Goal: Find contact information: Find contact information

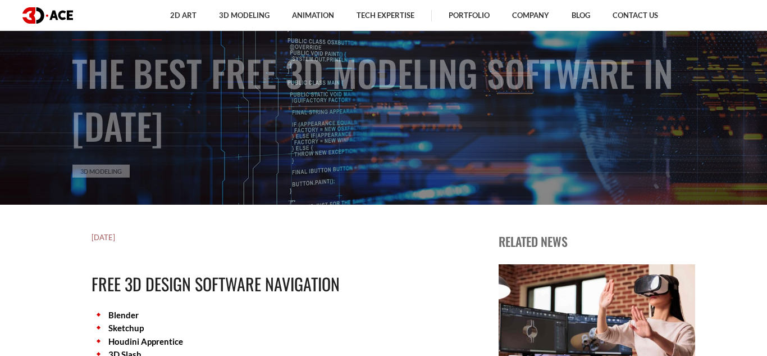
scroll to position [154, 0]
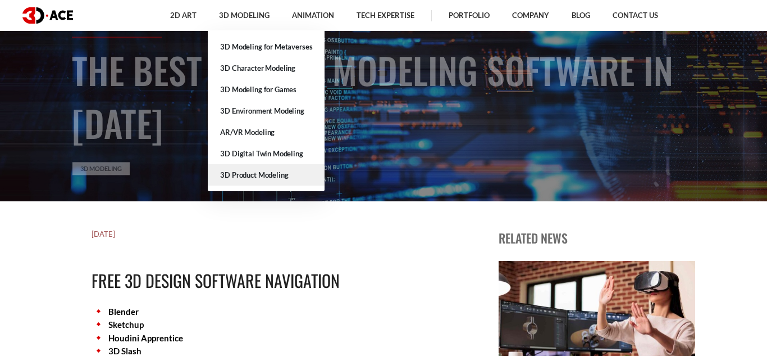
click at [293, 170] on link "3D Product Modeling" at bounding box center [266, 174] width 117 height 21
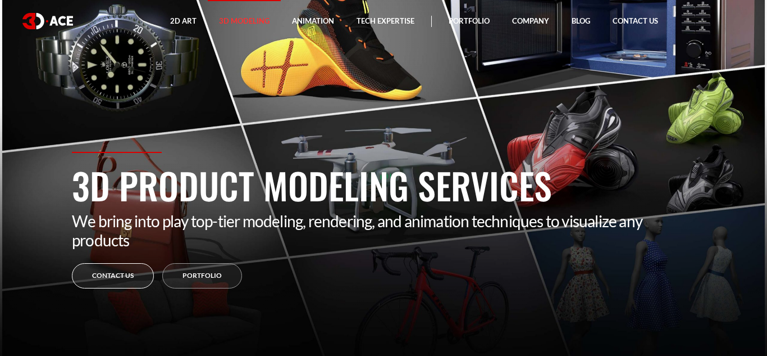
click at [143, 276] on link "Contact Us" at bounding box center [113, 275] width 82 height 25
